Goal: Book appointment/travel/reservation

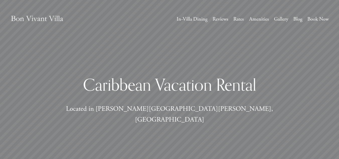
click at [233, 19] on link "Rates" at bounding box center [238, 19] width 11 height 9
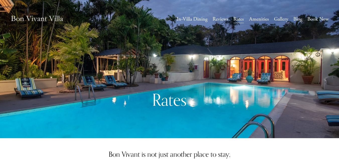
click at [311, 18] on link "Book Now" at bounding box center [317, 19] width 21 height 9
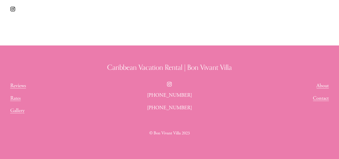
scroll to position [325, 0]
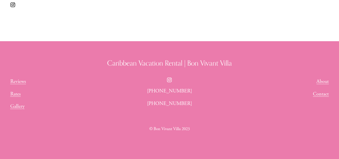
click at [322, 91] on link "Contact" at bounding box center [321, 94] width 16 height 8
